Goal: Check status

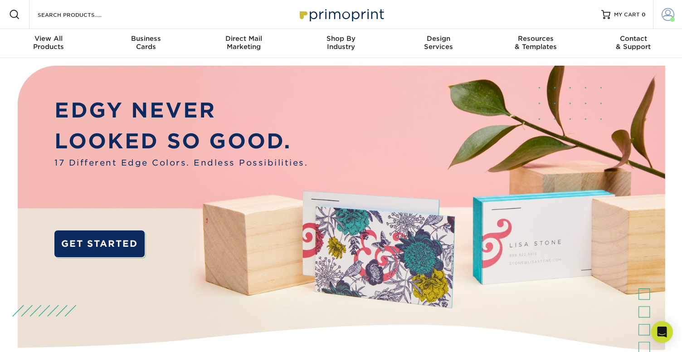
click at [671, 18] on span at bounding box center [672, 19] width 5 height 5
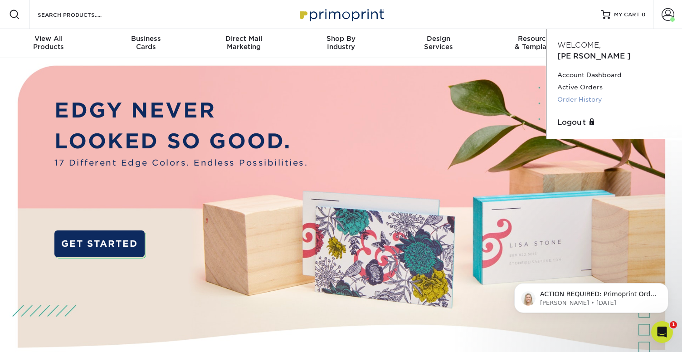
click at [587, 93] on link "Order History" at bounding box center [614, 99] width 114 height 12
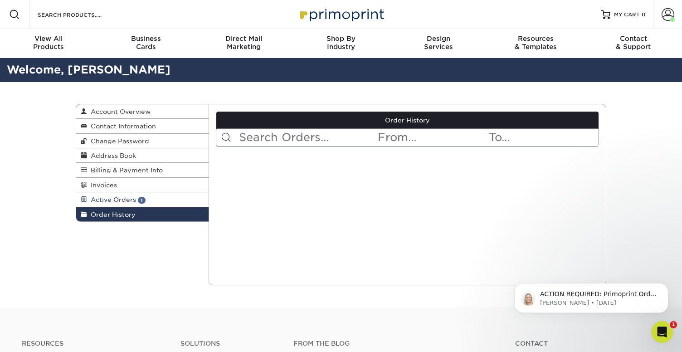
click at [138, 200] on span "1" at bounding box center [142, 200] width 8 height 7
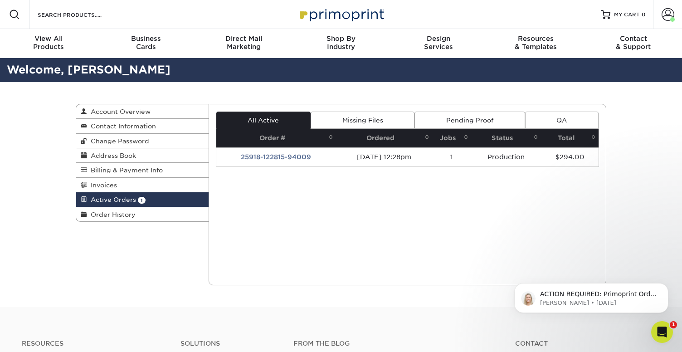
click at [500, 142] on th "Status" at bounding box center [506, 138] width 70 height 19
click at [509, 140] on th "Status" at bounding box center [506, 138] width 70 height 19
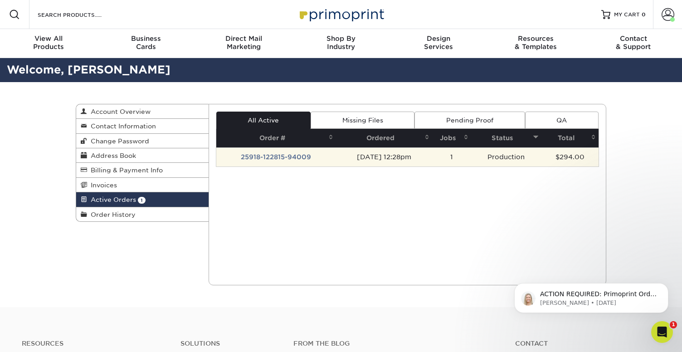
click at [263, 153] on td "25918-122815-94009" at bounding box center [276, 156] width 120 height 19
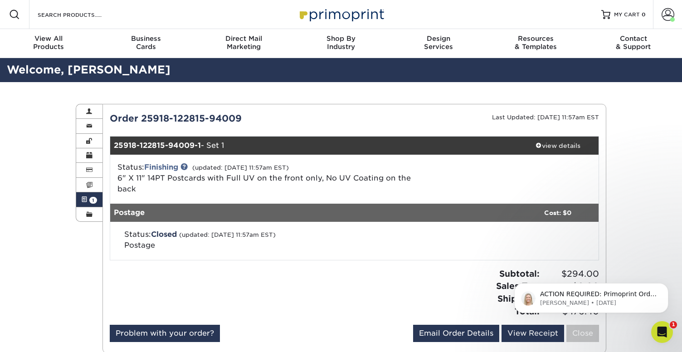
scroll to position [10, 0]
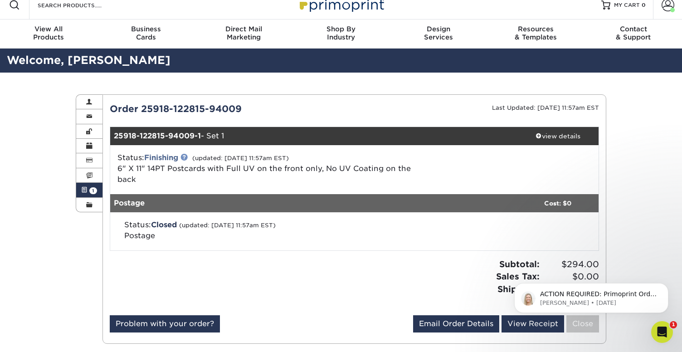
click at [186, 156] on link at bounding box center [183, 156] width 7 height 7
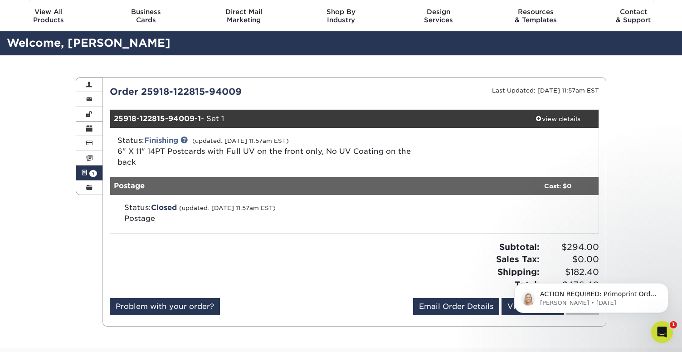
scroll to position [34, 0]
